Goal: Transaction & Acquisition: Purchase product/service

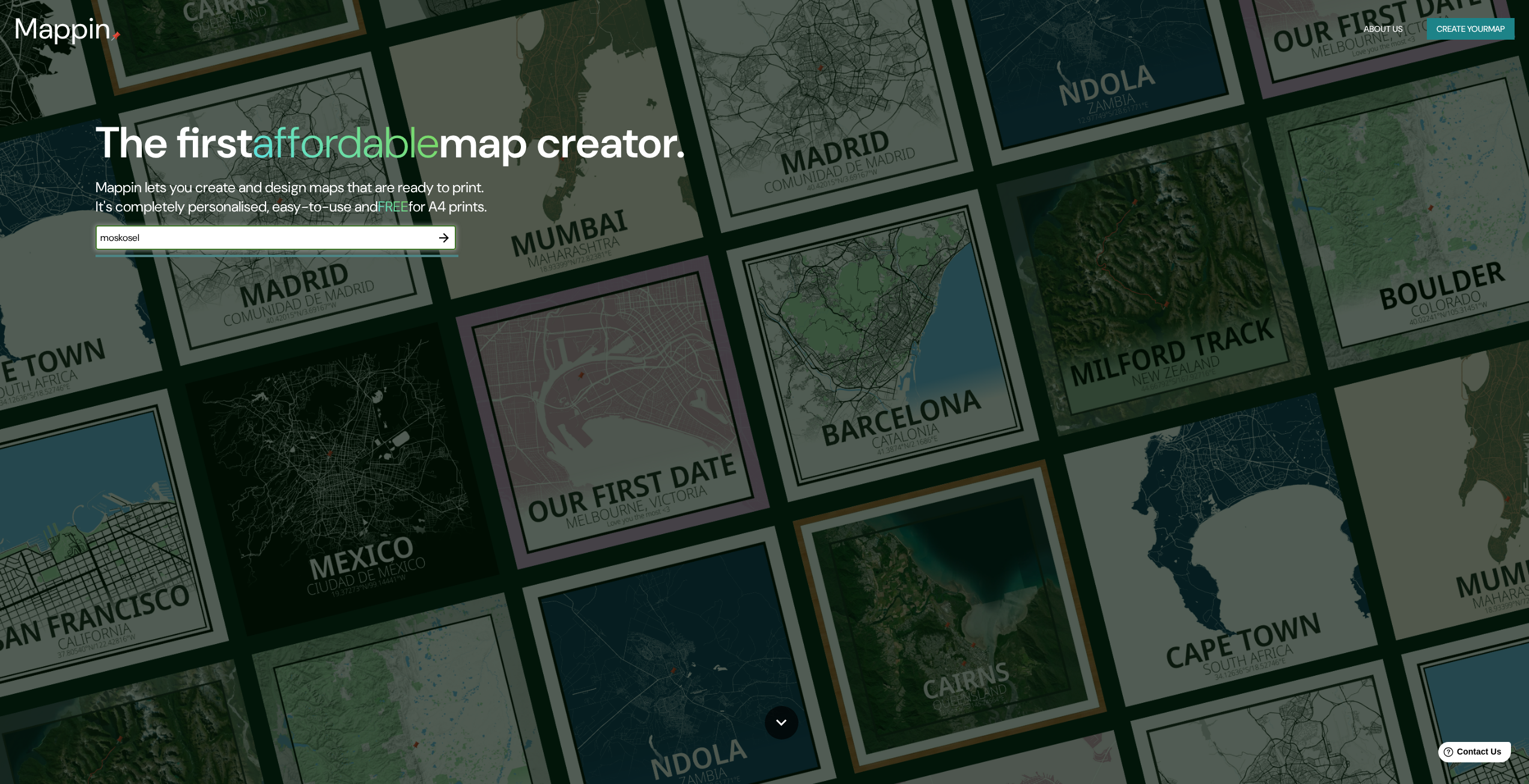
type input "moskosel"
click at [442, 238] on icon "button" at bounding box center [444, 238] width 10 height 10
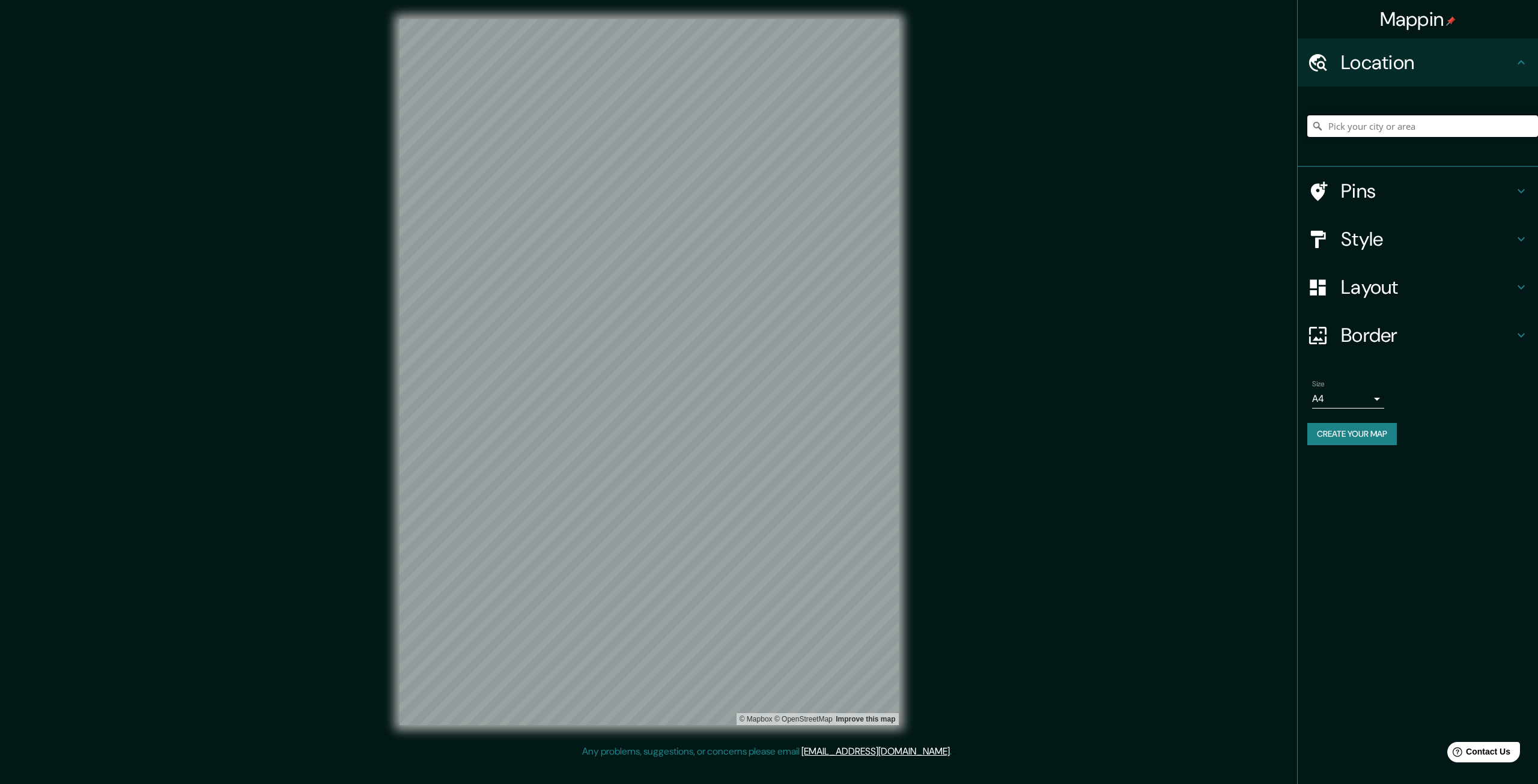
click at [1408, 125] on input "Pick your city or area" at bounding box center [1422, 126] width 230 height 22
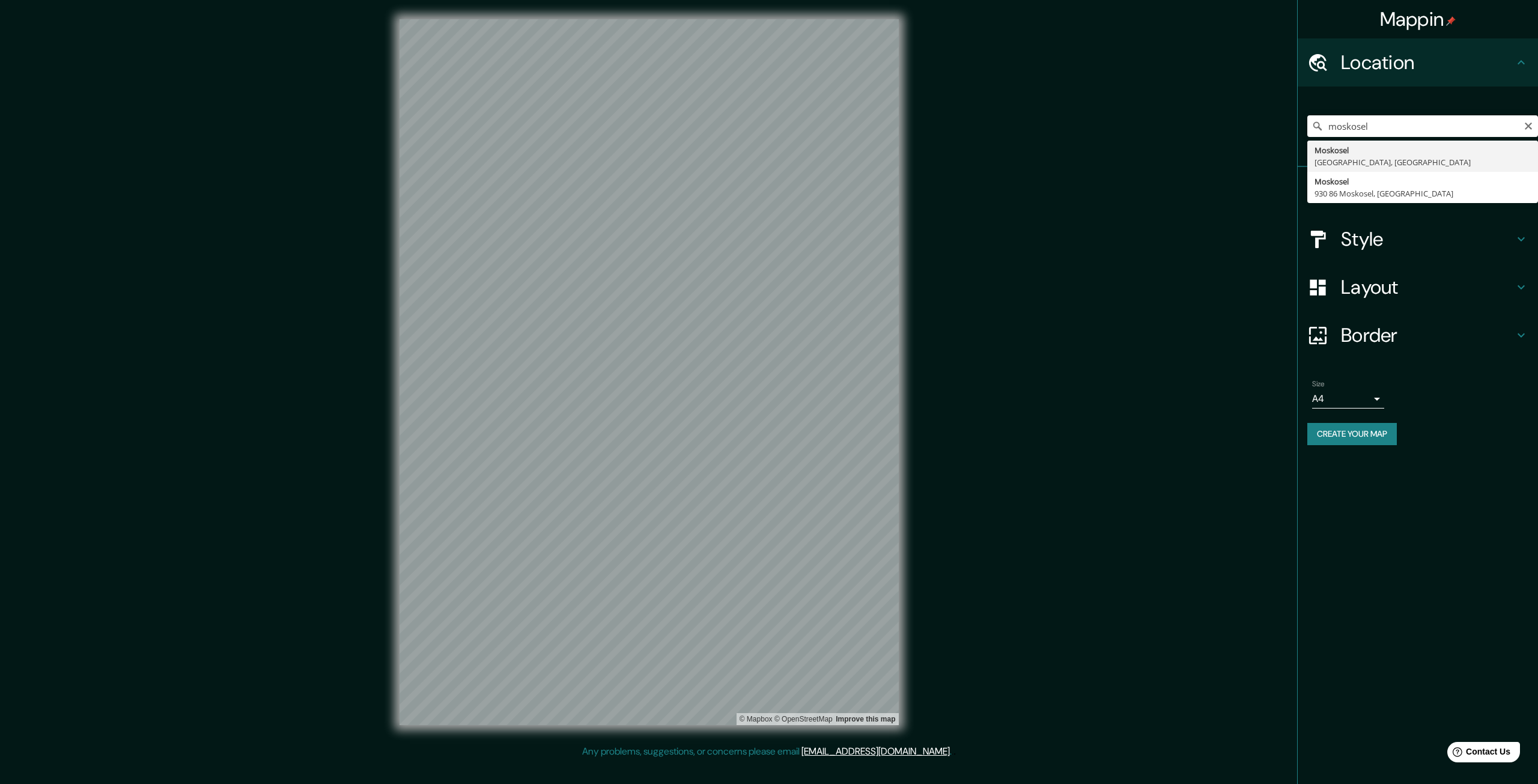
type input "Moskosel, [GEOGRAPHIC_DATA], [GEOGRAPHIC_DATA]"
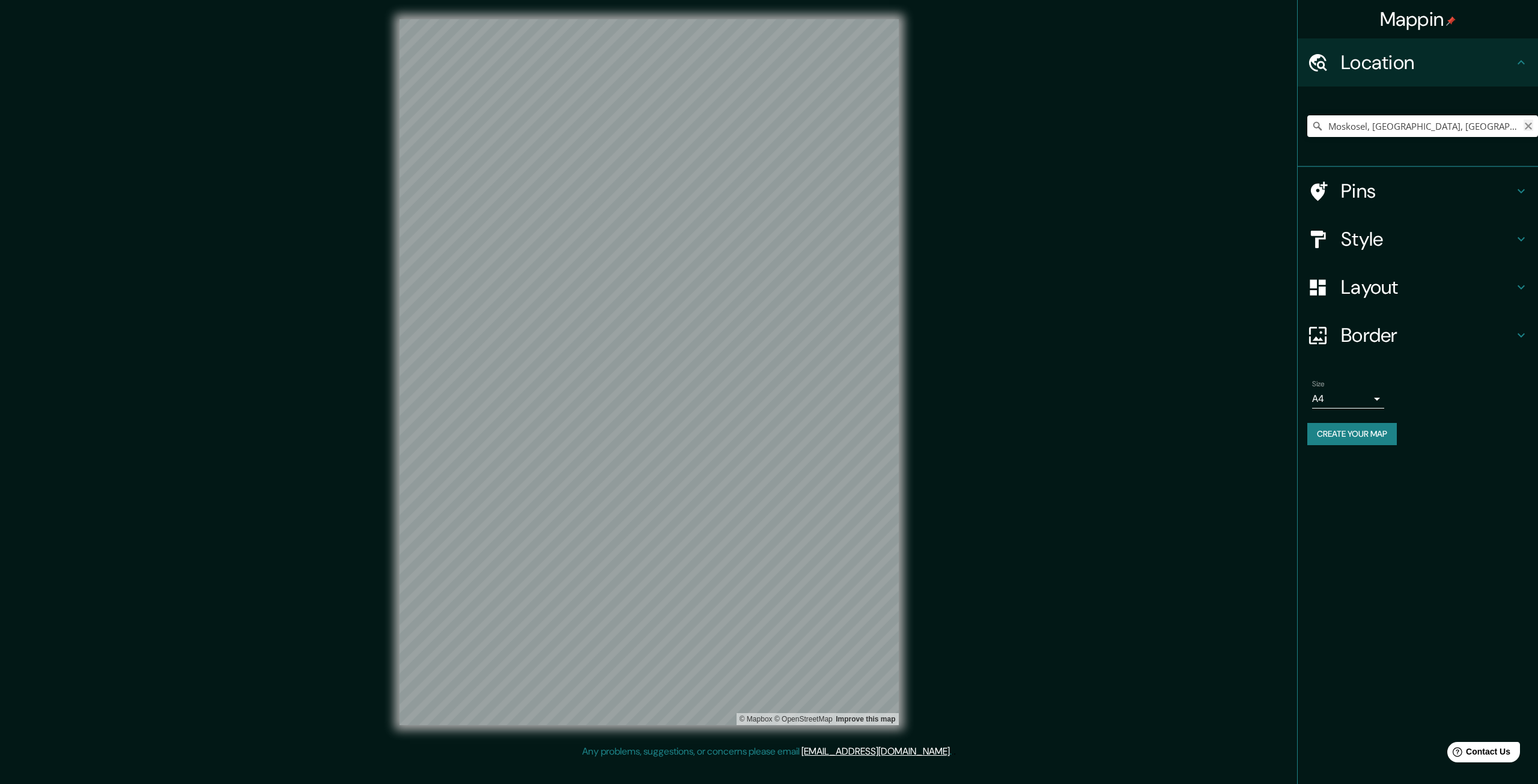
click at [1525, 124] on icon "Clear" at bounding box center [1528, 126] width 10 height 10
type input "Racksund-[STREET_ADDRESS]"
click at [1528, 127] on icon "Clear" at bounding box center [1528, 127] width 8 height 8
type input "Älvsbyn, [GEOGRAPHIC_DATA], [GEOGRAPHIC_DATA]"
click at [1527, 127] on icon "Clear" at bounding box center [1528, 127] width 8 height 8
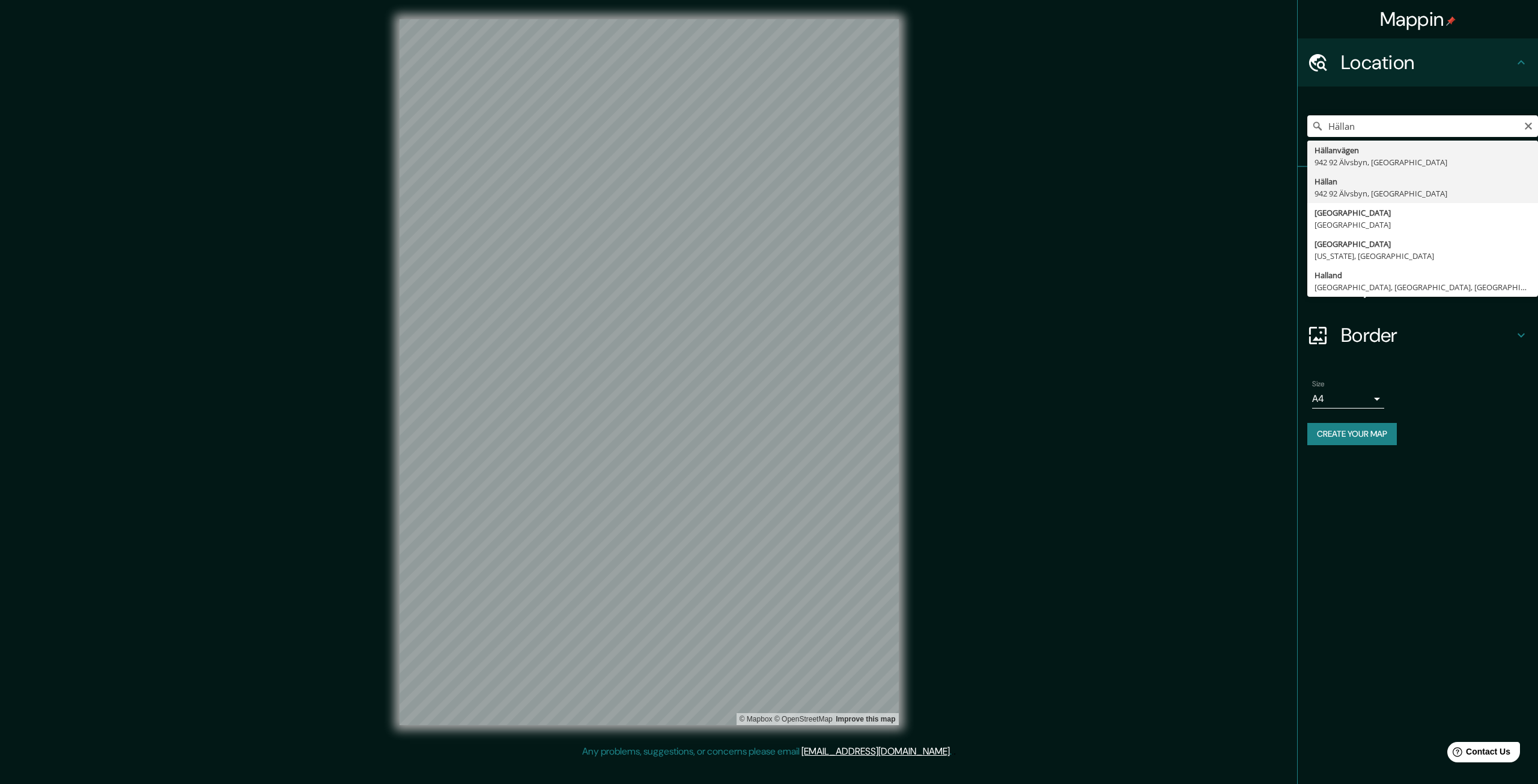
type input "Hällan, [STREET_ADDRESS]"
